Goal: Transaction & Acquisition: Download file/media

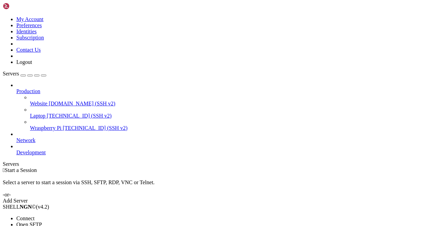
click at [42, 222] on span "Open SFTP" at bounding box center [29, 225] width 26 height 6
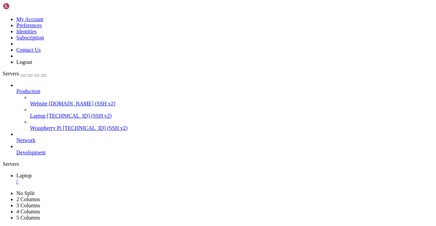
drag, startPoint x: 226, startPoint y: 95, endPoint x: 273, endPoint y: 97, distance: 47.4
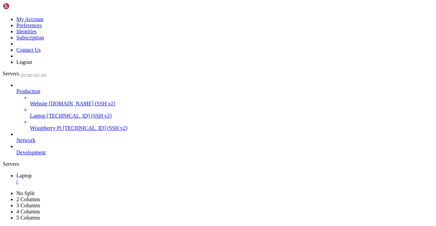
click at [117, 179] on div "" at bounding box center [224, 182] width 417 height 6
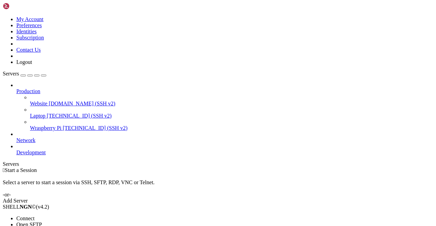
click at [56, 216] on li "Connect" at bounding box center [47, 219] width 62 height 6
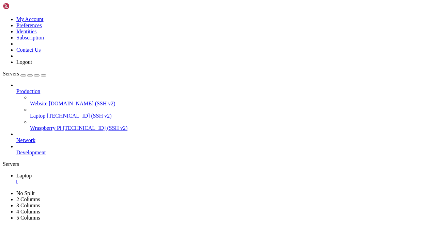
drag, startPoint x: 259, startPoint y: 376, endPoint x: 257, endPoint y: 401, distance: 25.3
drag, startPoint x: 29, startPoint y: 385, endPoint x: 83, endPoint y: 386, distance: 54.1
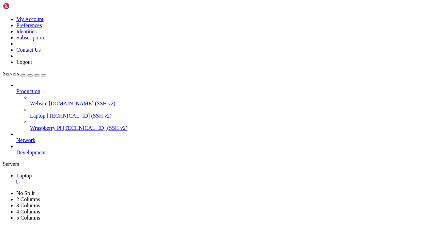
drag, startPoint x: 57, startPoint y: 385, endPoint x: 80, endPoint y: 385, distance: 23.8
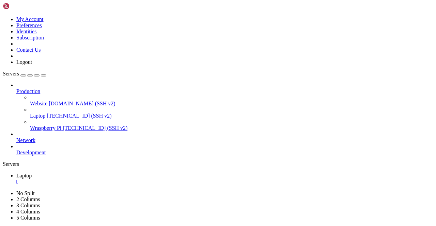
drag, startPoint x: 32, startPoint y: 445, endPoint x: 48, endPoint y: 444, distance: 16.7
drag, startPoint x: 57, startPoint y: 426, endPoint x: 77, endPoint y: 455, distance: 35.4
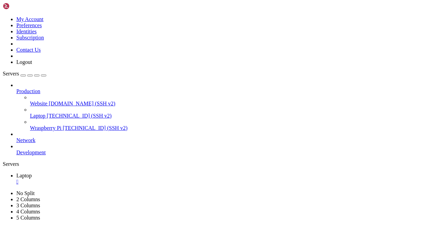
click at [118, 179] on div "" at bounding box center [224, 182] width 417 height 6
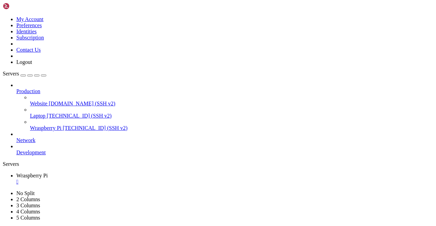
scroll to position [284, 0]
click at [134, 179] on div "" at bounding box center [224, 182] width 417 height 6
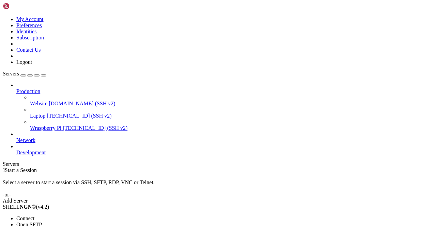
click at [42, 222] on span "Open SFTP" at bounding box center [29, 225] width 26 height 6
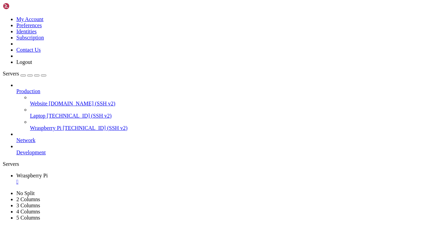
type input "/home/wilco/minecraft"
click at [12, 156] on div "Production Website [DOMAIN_NAME] (SSH v2) Laptop [TECHNICAL_ID] (SSH v2) Wraspb…" at bounding box center [218, 119] width 430 height 74
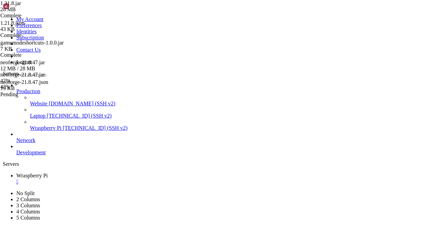
click at [411, 171] on div "1.21.8.jar 28 MB Complete 1.21.8.json 43 KB Complete gamemodeshortcuts-1.0.0.ja…" at bounding box center [218, 113] width 436 height 226
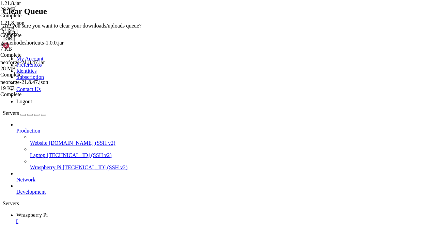
click at [15, 42] on button "OK" at bounding box center [9, 38] width 12 height 7
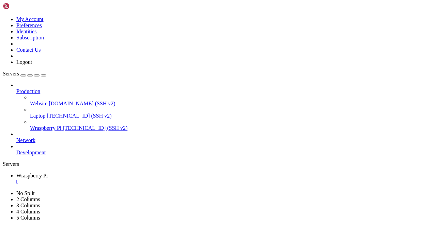
click at [135, 179] on div "" at bounding box center [224, 182] width 417 height 6
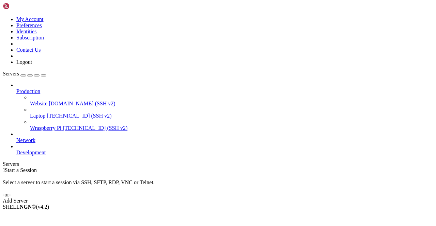
drag, startPoint x: 32, startPoint y: 88, endPoint x: 26, endPoint y: 87, distance: 5.6
click at [34, 216] on span "Connect" at bounding box center [25, 219] width 18 height 6
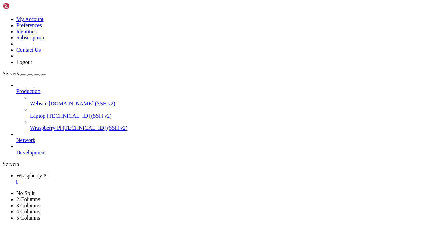
scroll to position [0, 0]
click at [134, 179] on div "" at bounding box center [224, 182] width 417 height 6
